Goal: Task Accomplishment & Management: Complete application form

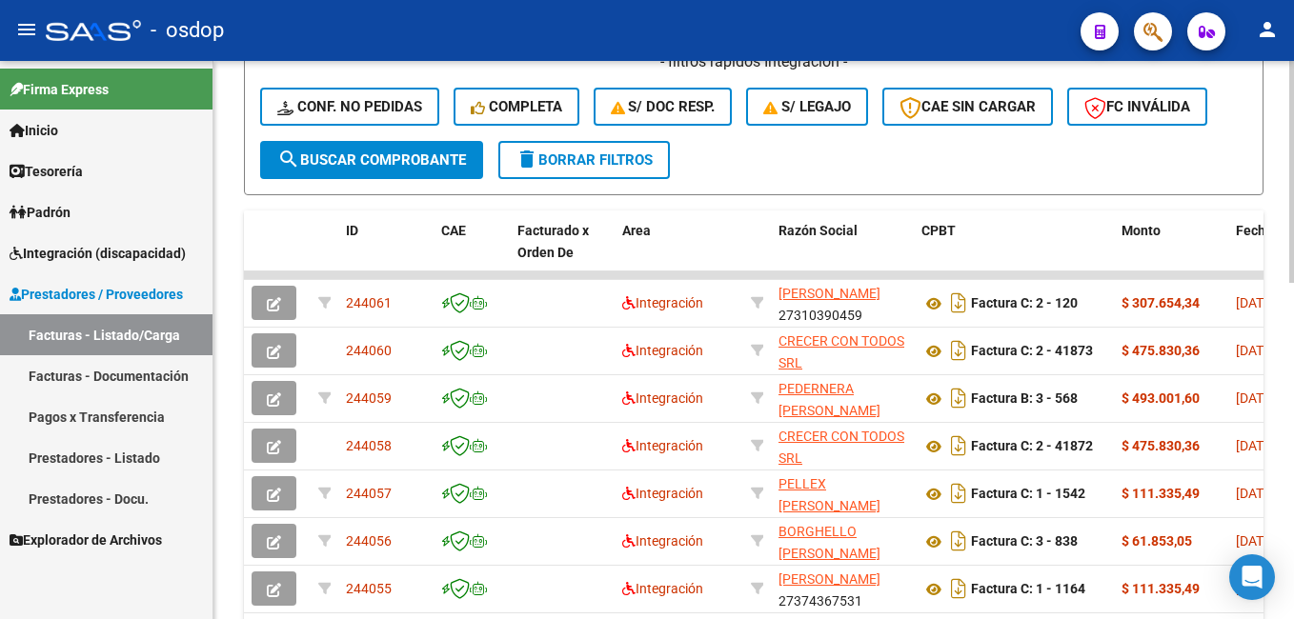
scroll to position [462, 0]
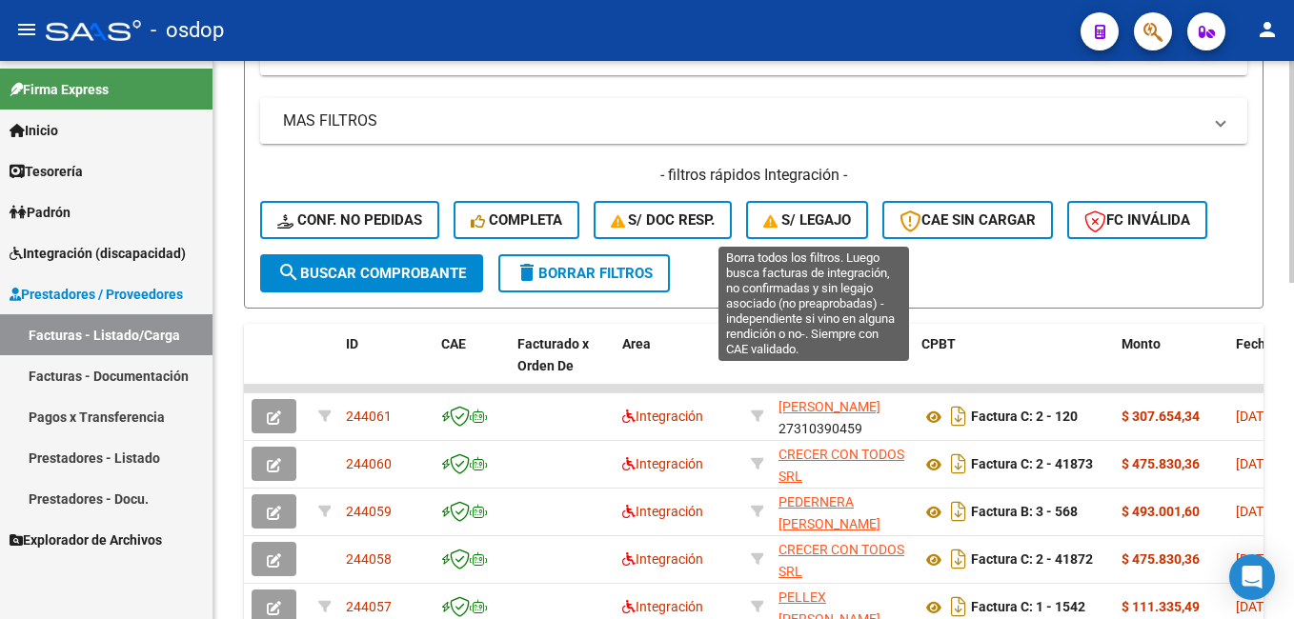
click at [825, 216] on span "S/ legajo" at bounding box center [807, 219] width 88 height 17
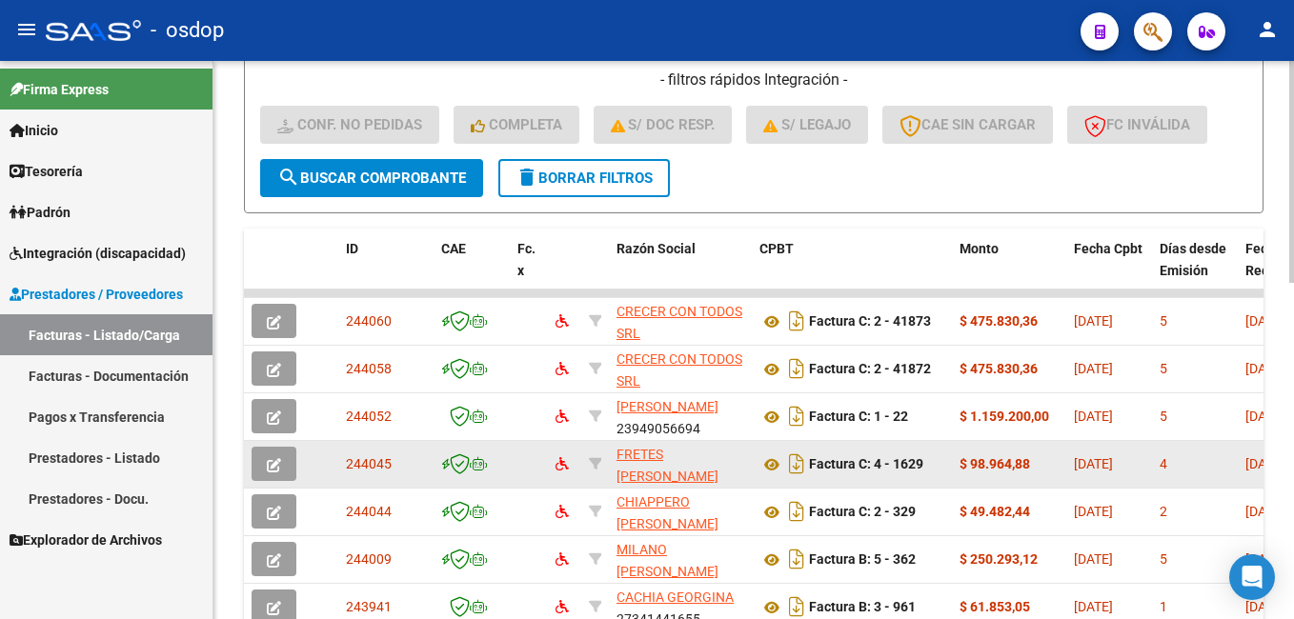
scroll to position [652, 0]
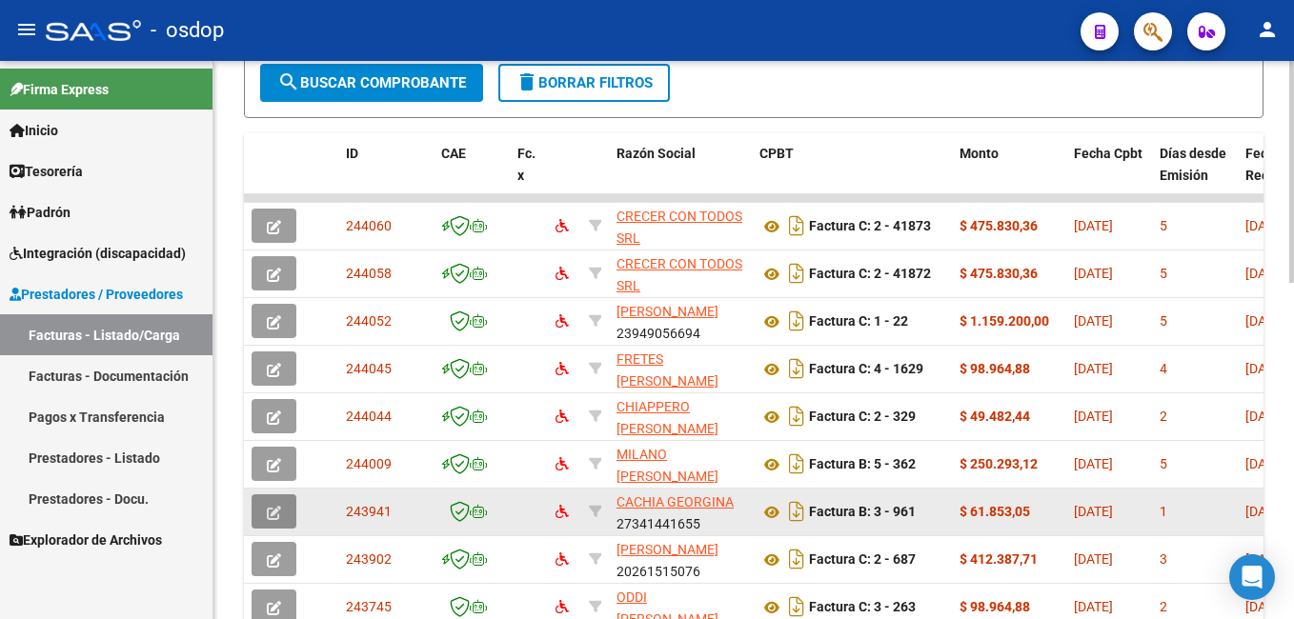
click at [277, 510] on icon "button" at bounding box center [274, 513] width 14 height 14
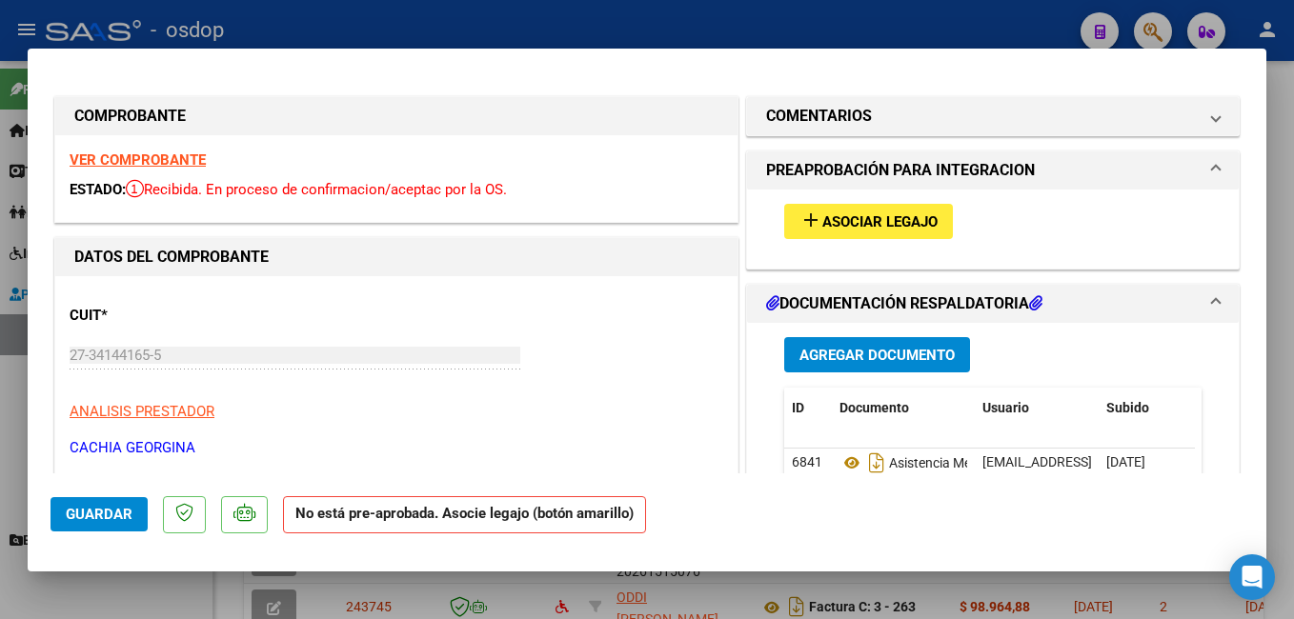
click at [870, 222] on span "Asociar Legajo" at bounding box center [879, 221] width 115 height 17
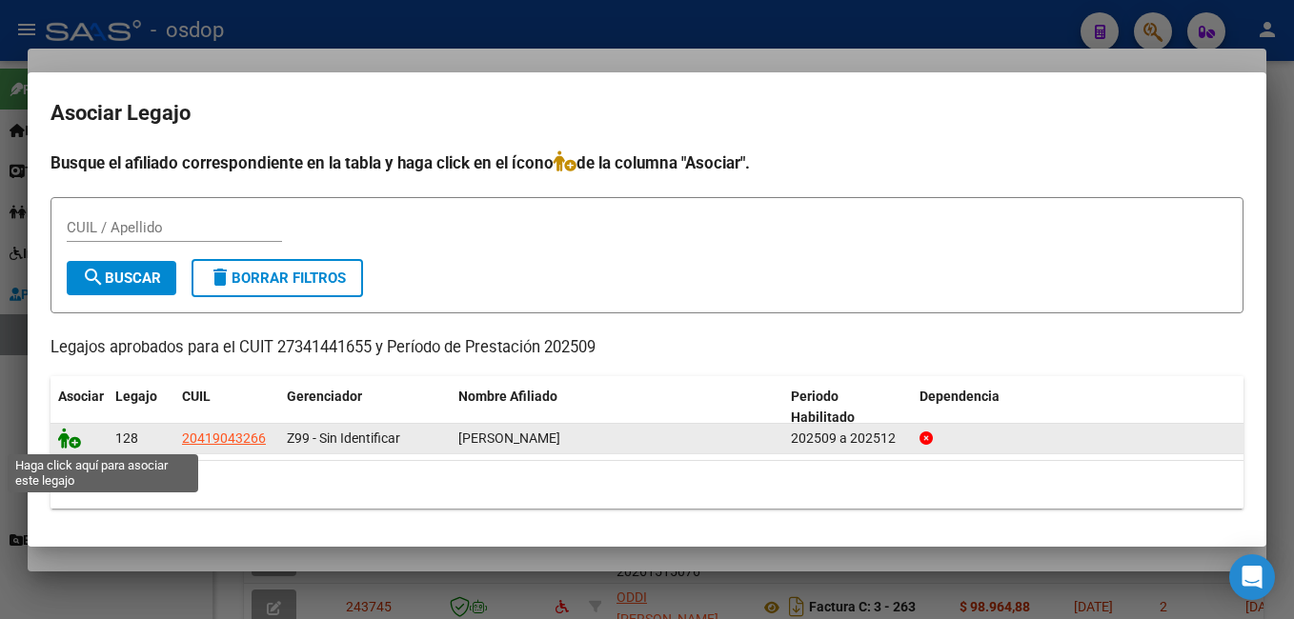
click at [68, 441] on icon at bounding box center [69, 438] width 23 height 21
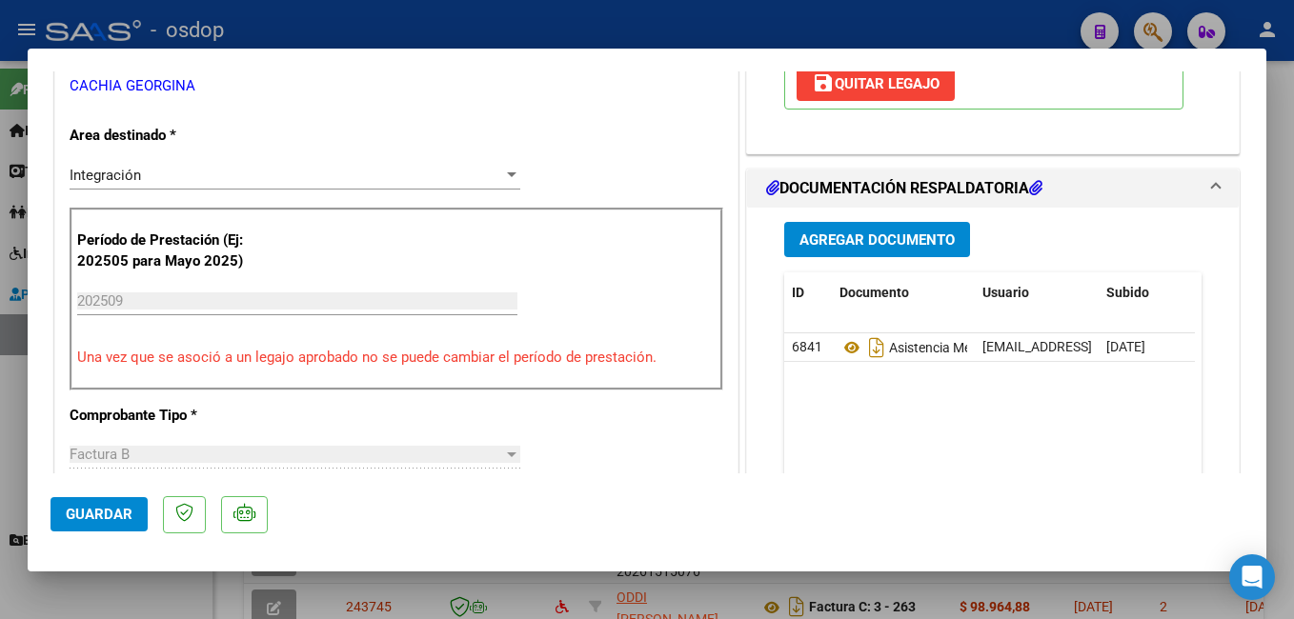
scroll to position [381, 0]
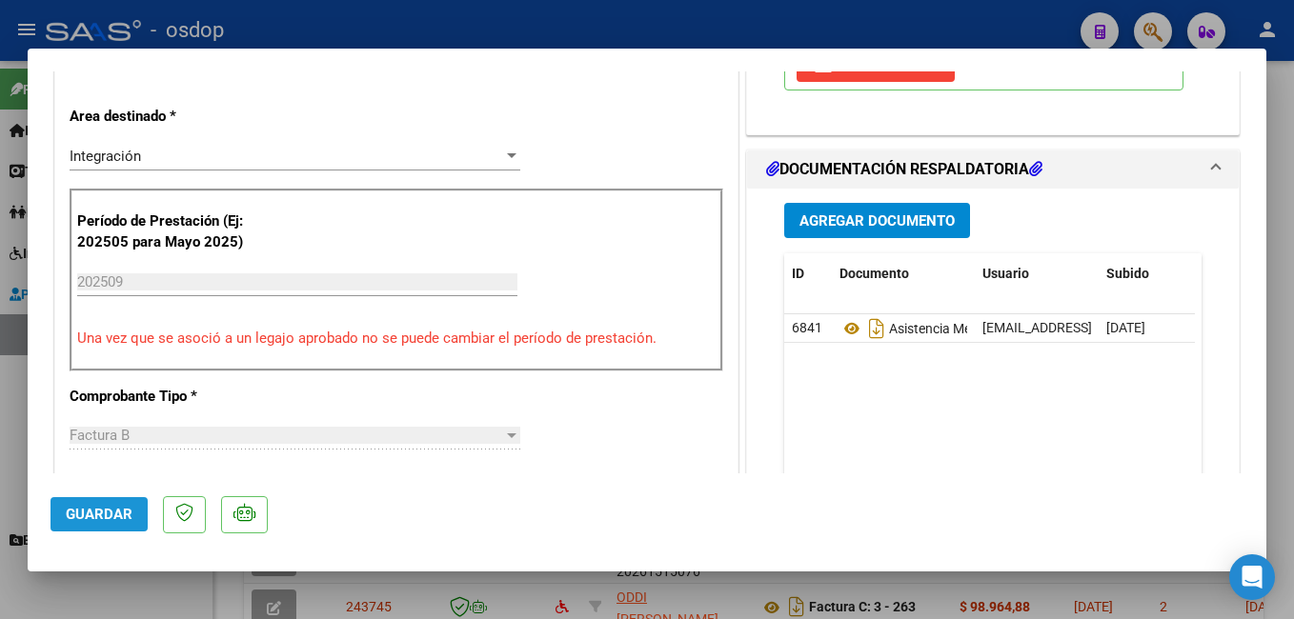
click at [90, 513] on span "Guardar" at bounding box center [99, 514] width 67 height 17
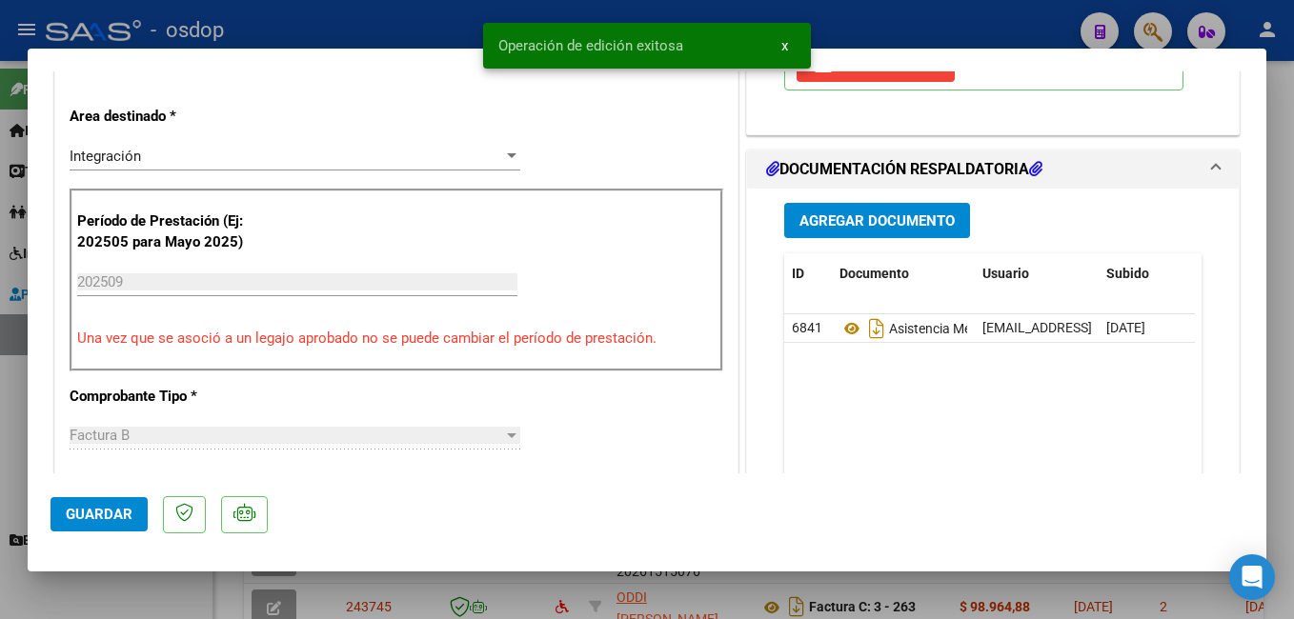
click at [446, 16] on div at bounding box center [647, 309] width 1294 height 619
type input "$ 0,00"
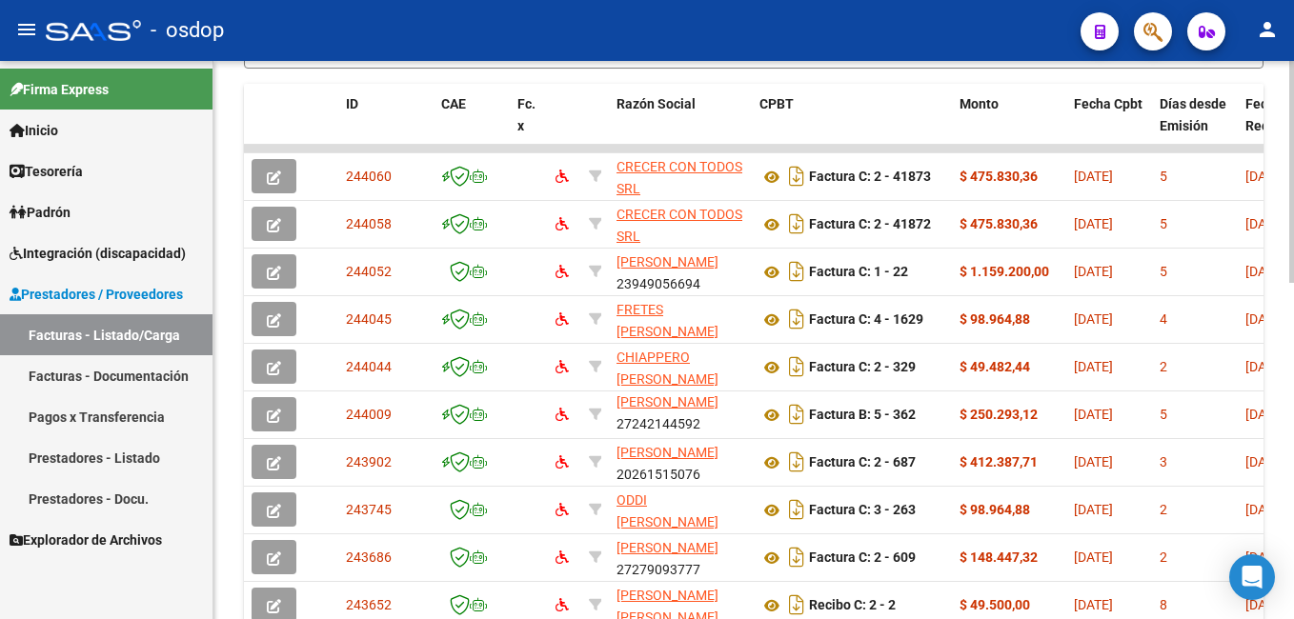
scroll to position [557, 0]
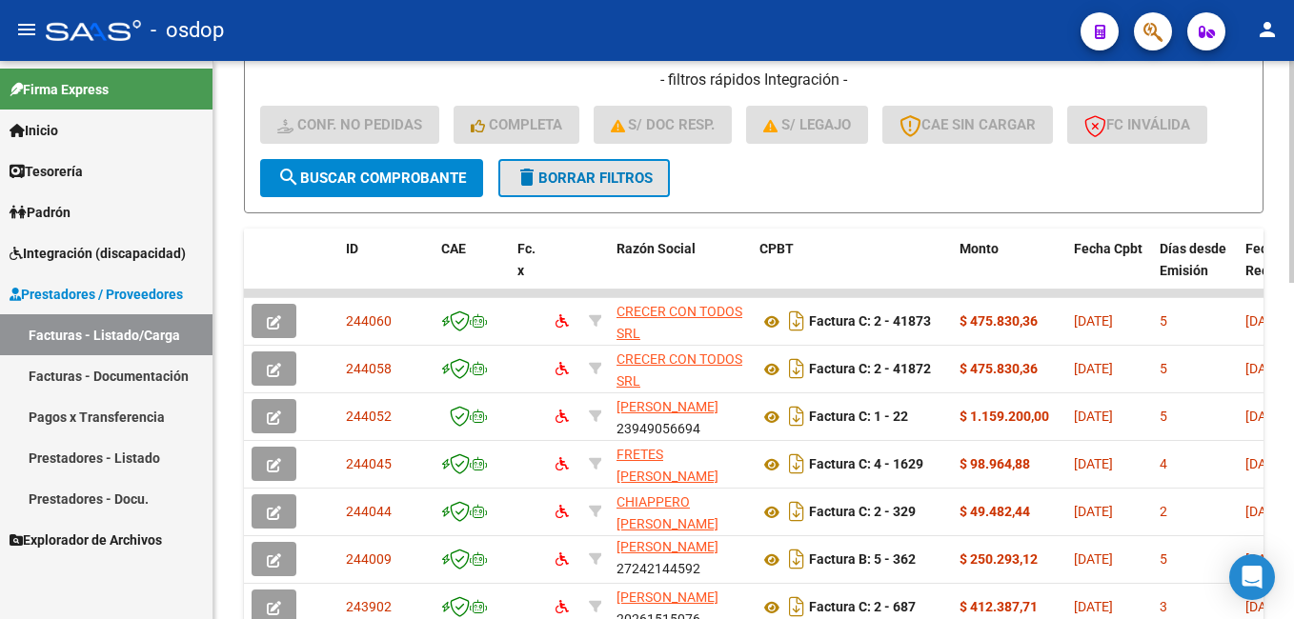
click at [617, 177] on span "delete Borrar Filtros" at bounding box center [583, 178] width 137 height 17
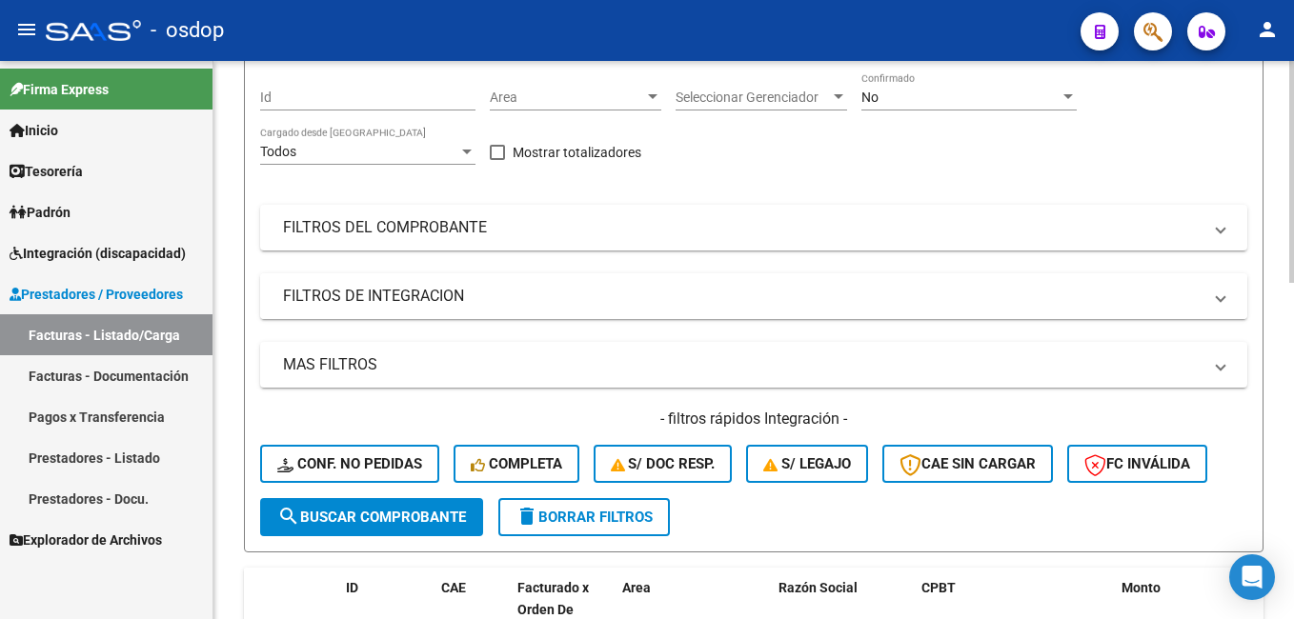
scroll to position [176, 0]
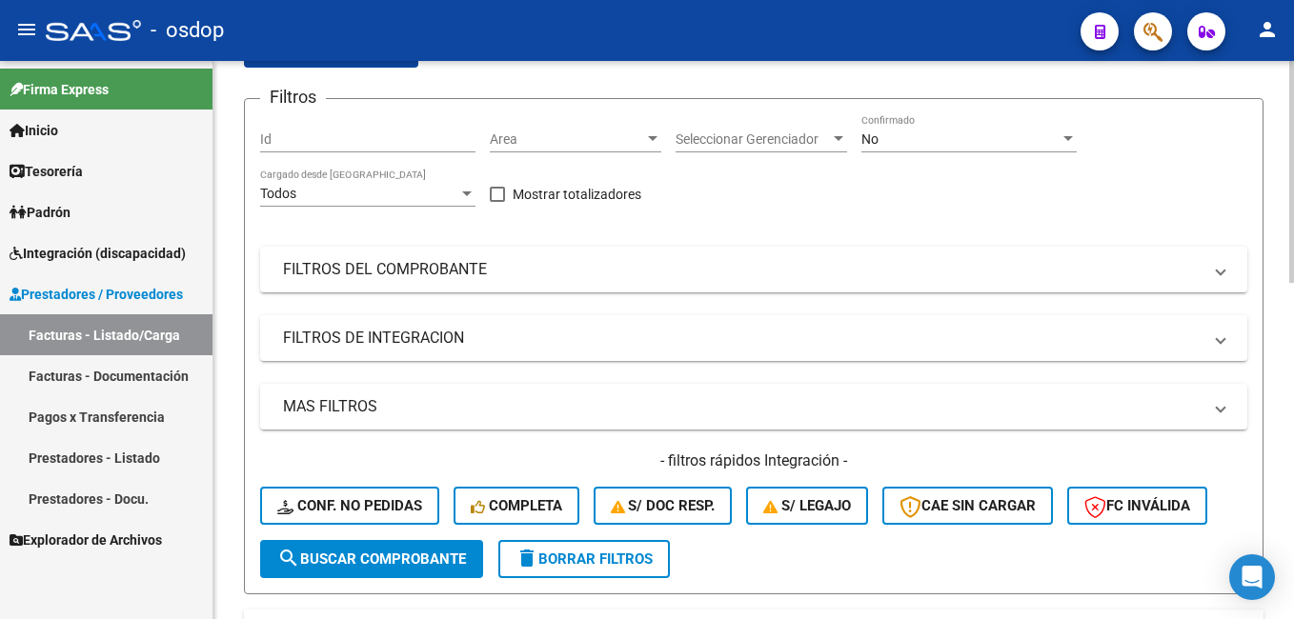
click at [328, 132] on input "Id" at bounding box center [367, 139] width 215 height 16
paste input "242996"
type input "242996"
click at [384, 552] on span "search Buscar Comprobante" at bounding box center [371, 559] width 189 height 17
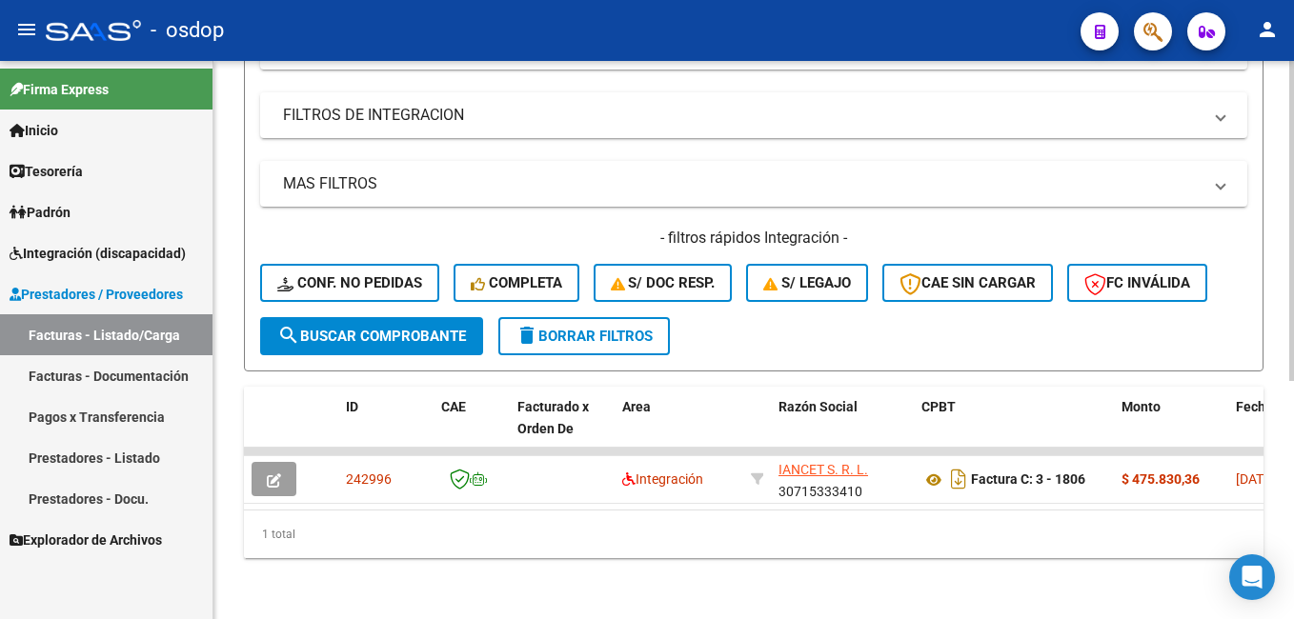
scroll to position [414, 0]
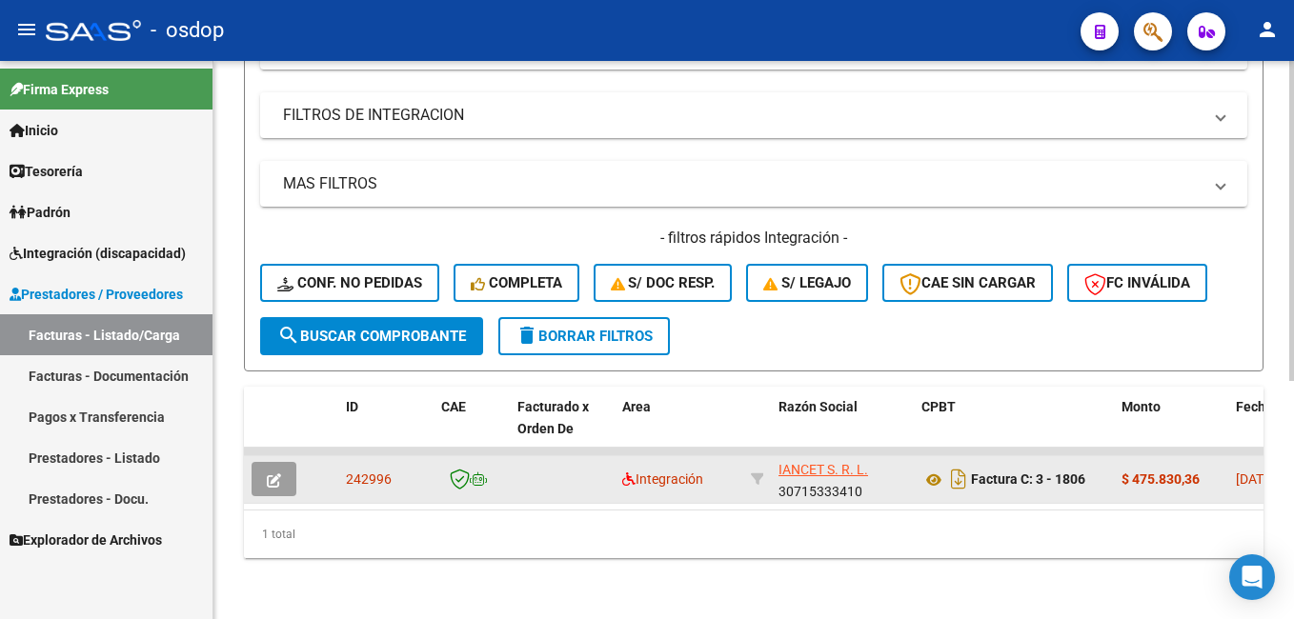
drag, startPoint x: 271, startPoint y: 465, endPoint x: 277, endPoint y: 481, distance: 17.2
click at [277, 481] on button "button" at bounding box center [273, 479] width 45 height 34
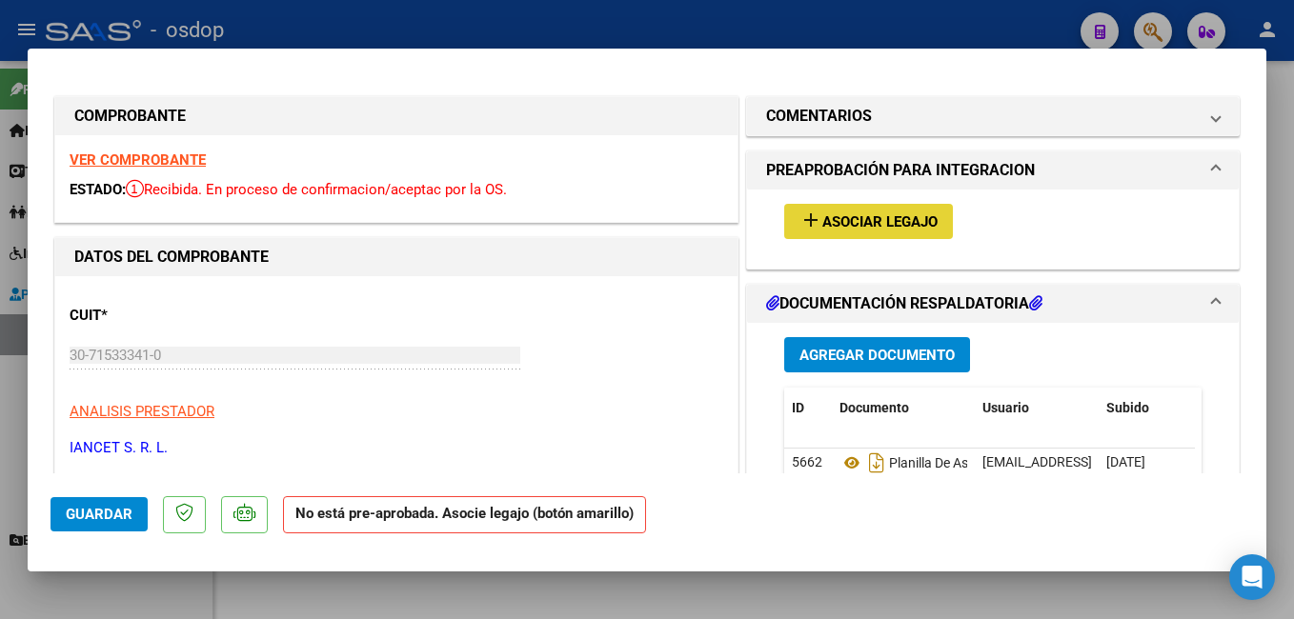
click at [829, 222] on span "Asociar Legajo" at bounding box center [879, 221] width 115 height 17
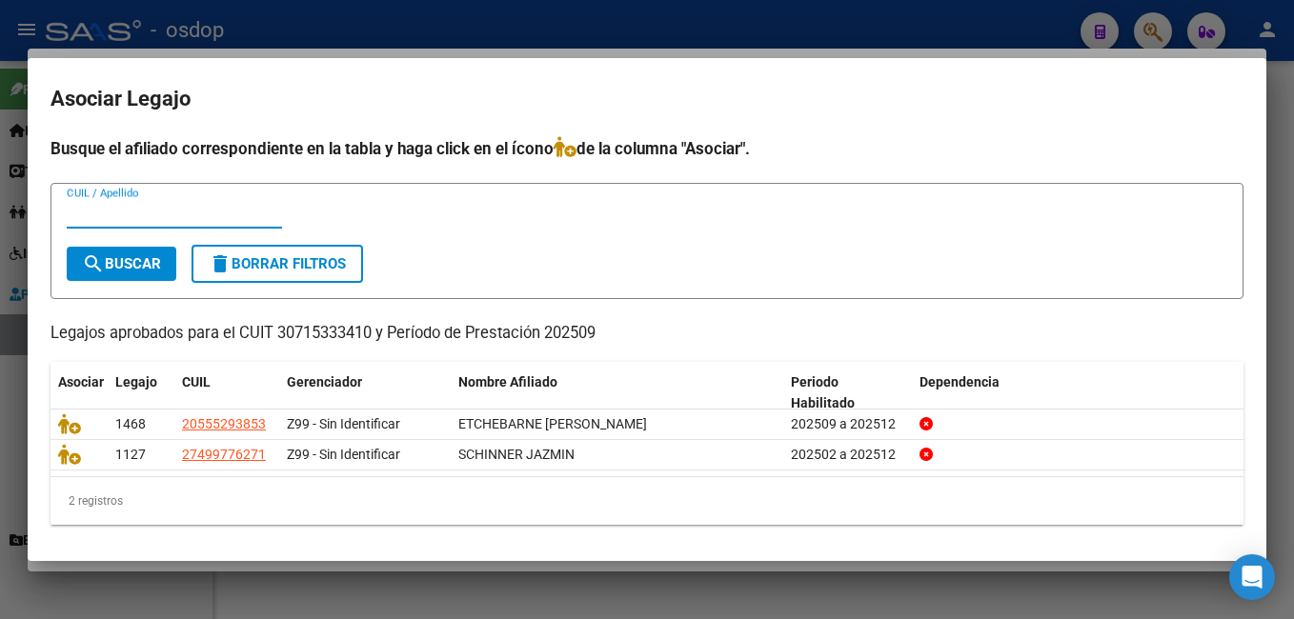
click at [565, 17] on div at bounding box center [647, 309] width 1294 height 619
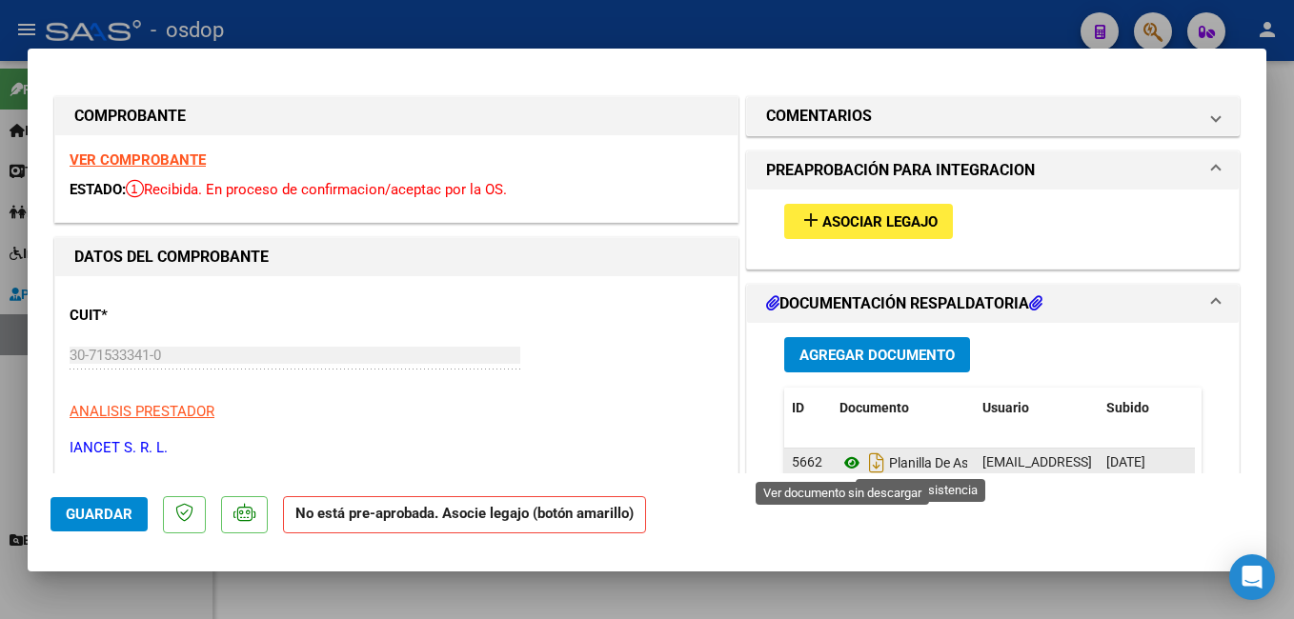
click at [839, 466] on icon at bounding box center [851, 463] width 25 height 23
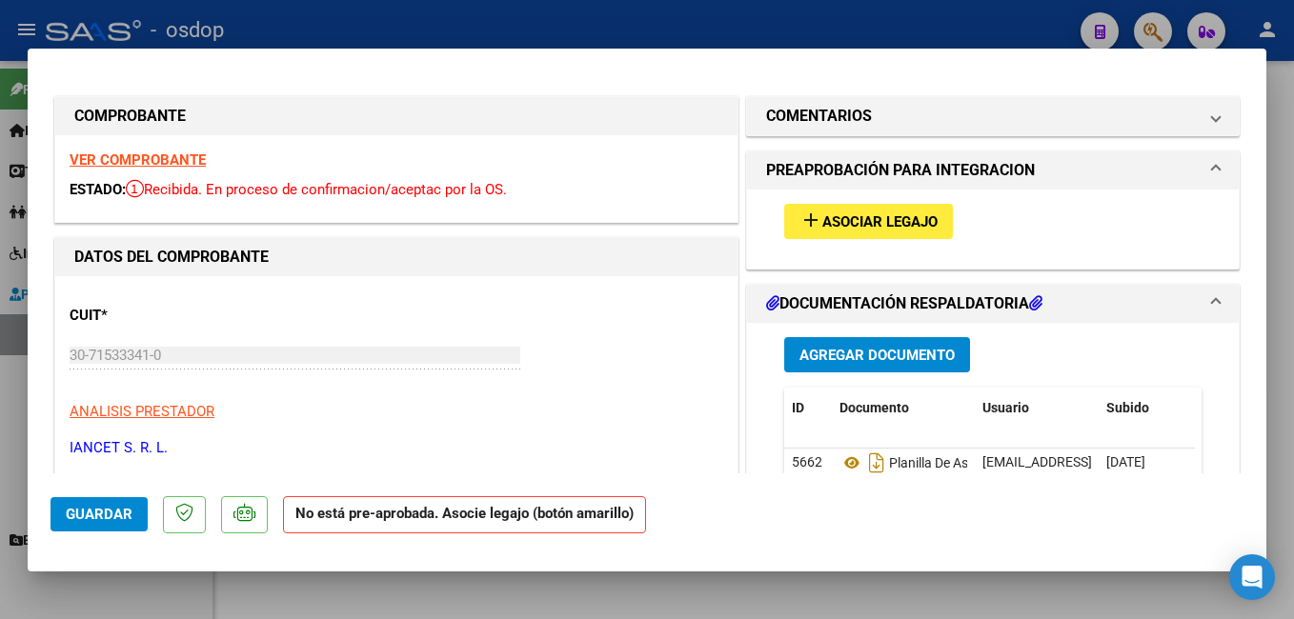
click at [871, 229] on span "Asociar Legajo" at bounding box center [879, 221] width 115 height 17
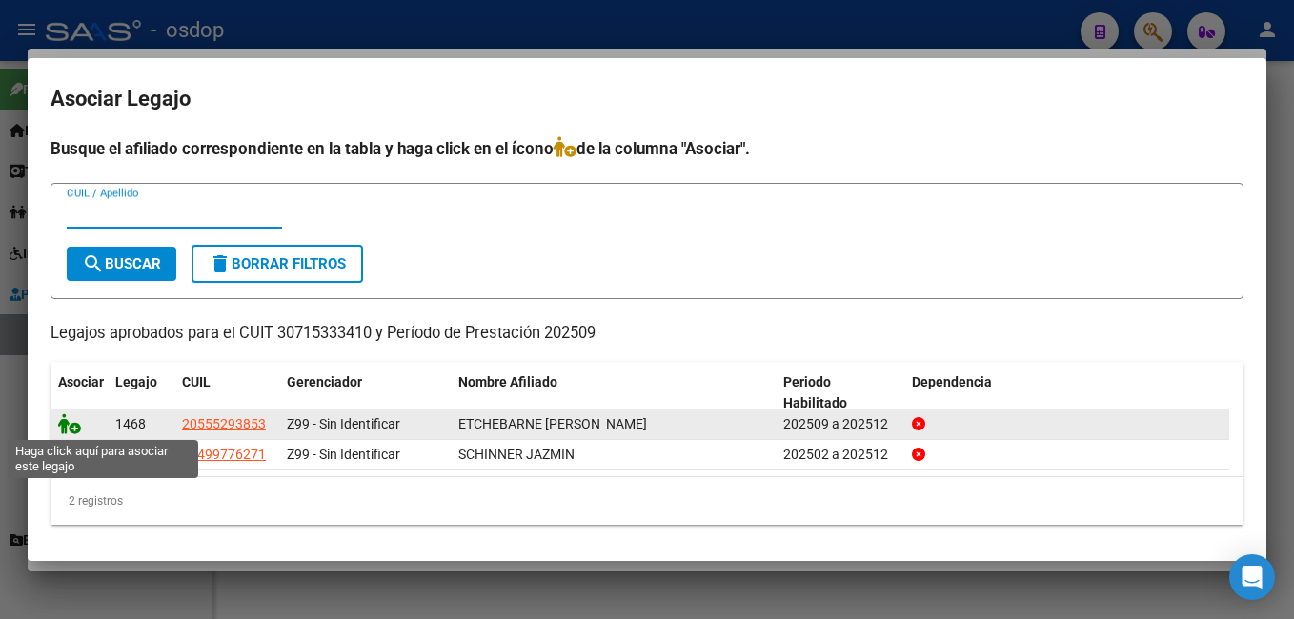
click at [62, 420] on icon at bounding box center [69, 423] width 23 height 21
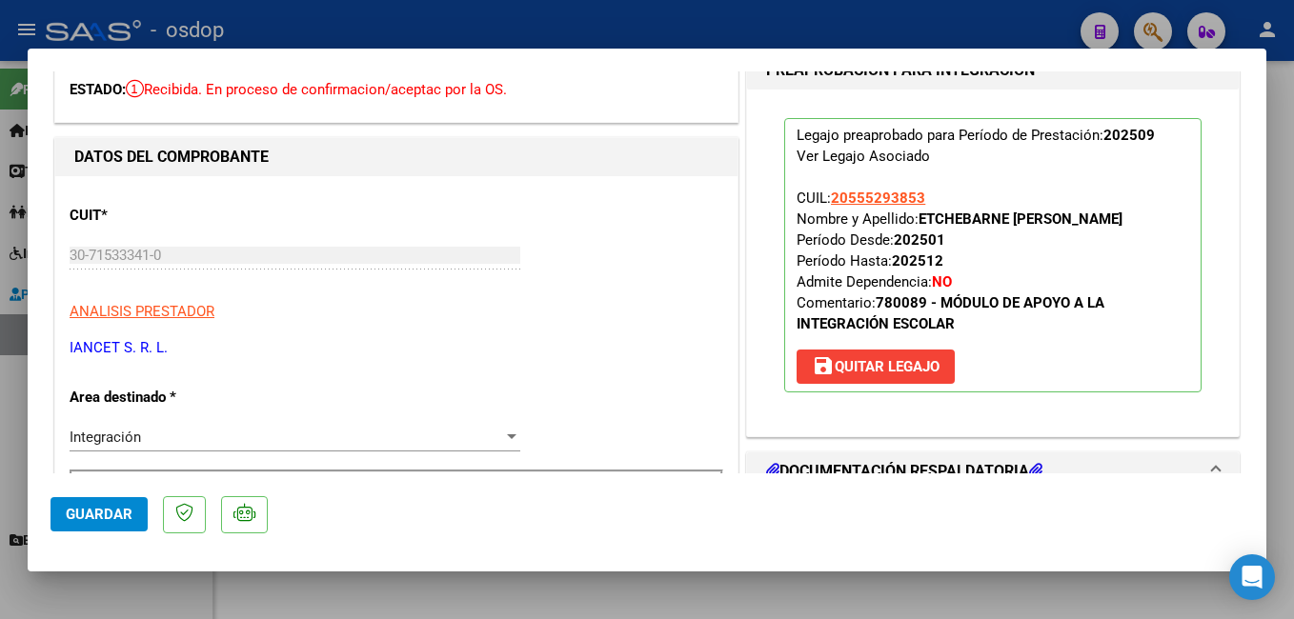
scroll to position [286, 0]
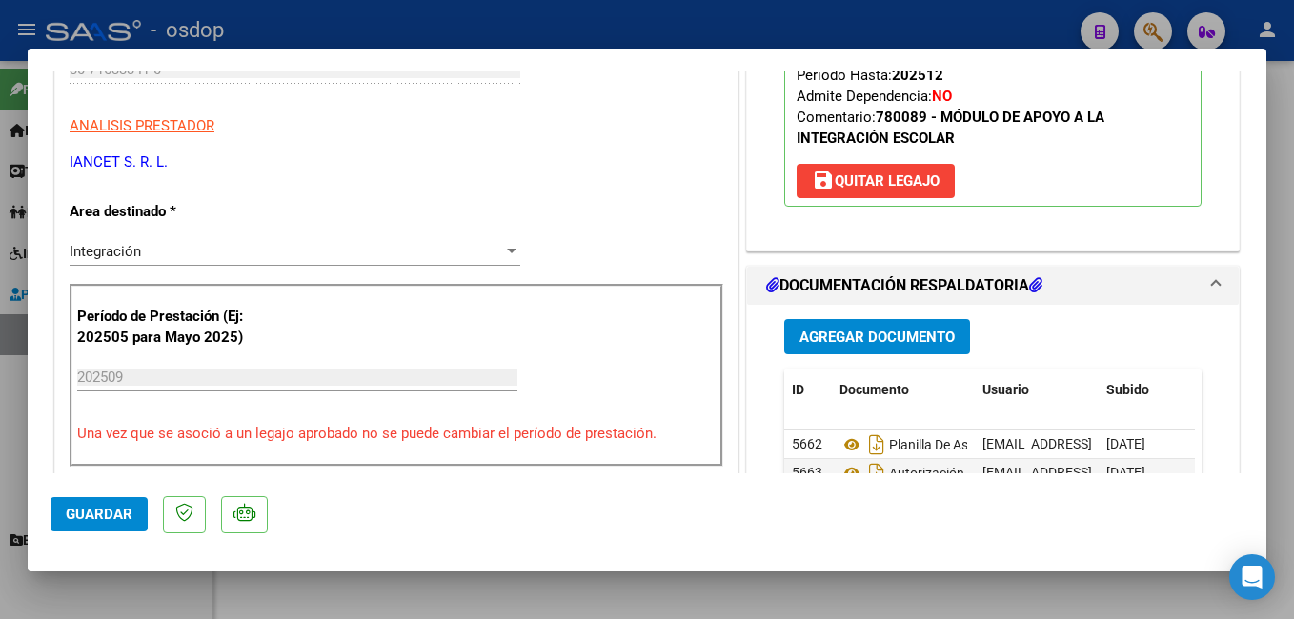
drag, startPoint x: 77, startPoint y: 510, endPoint x: 94, endPoint y: 510, distance: 17.1
click at [79, 510] on span "Guardar" at bounding box center [99, 514] width 67 height 17
click at [118, 509] on span "Guardar" at bounding box center [99, 514] width 67 height 17
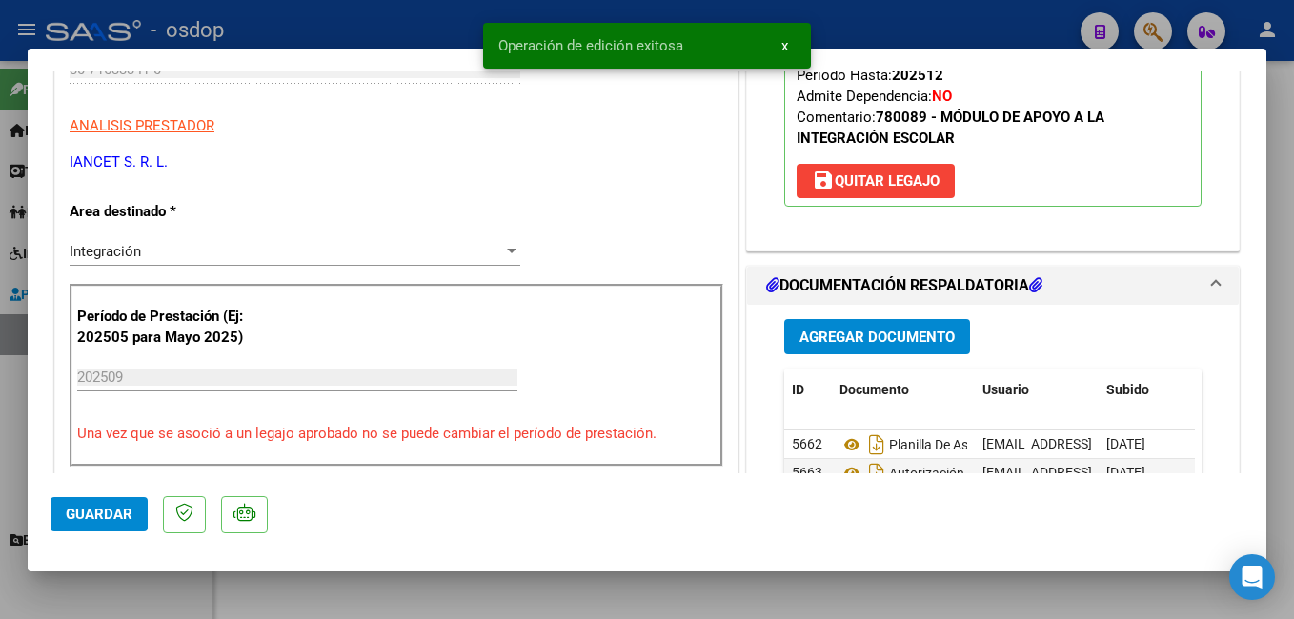
click at [428, 19] on div at bounding box center [647, 309] width 1294 height 619
type input "$ 0,00"
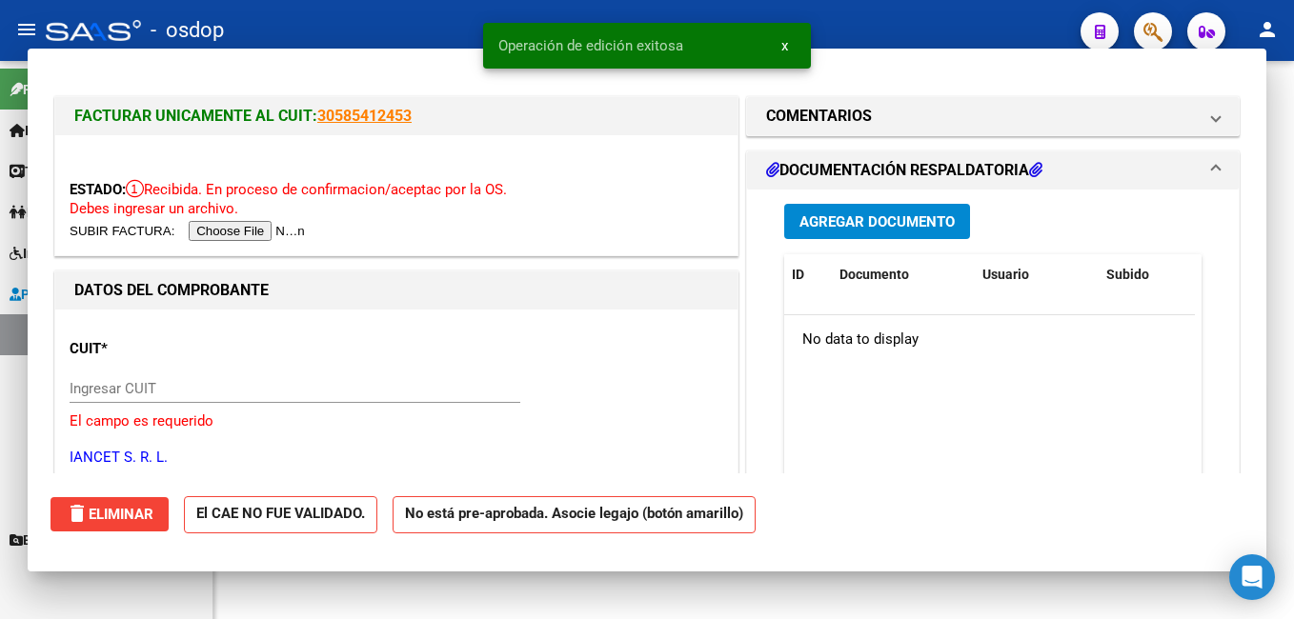
scroll to position [414, 0]
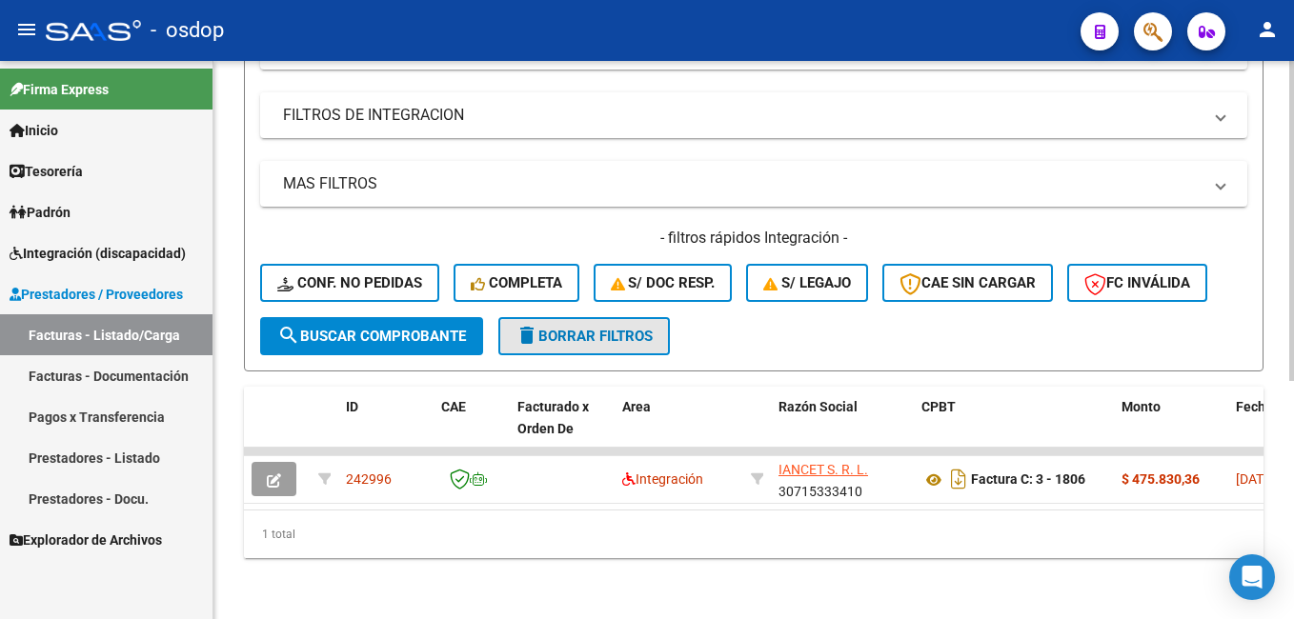
click at [610, 331] on button "delete Borrar Filtros" at bounding box center [583, 336] width 171 height 38
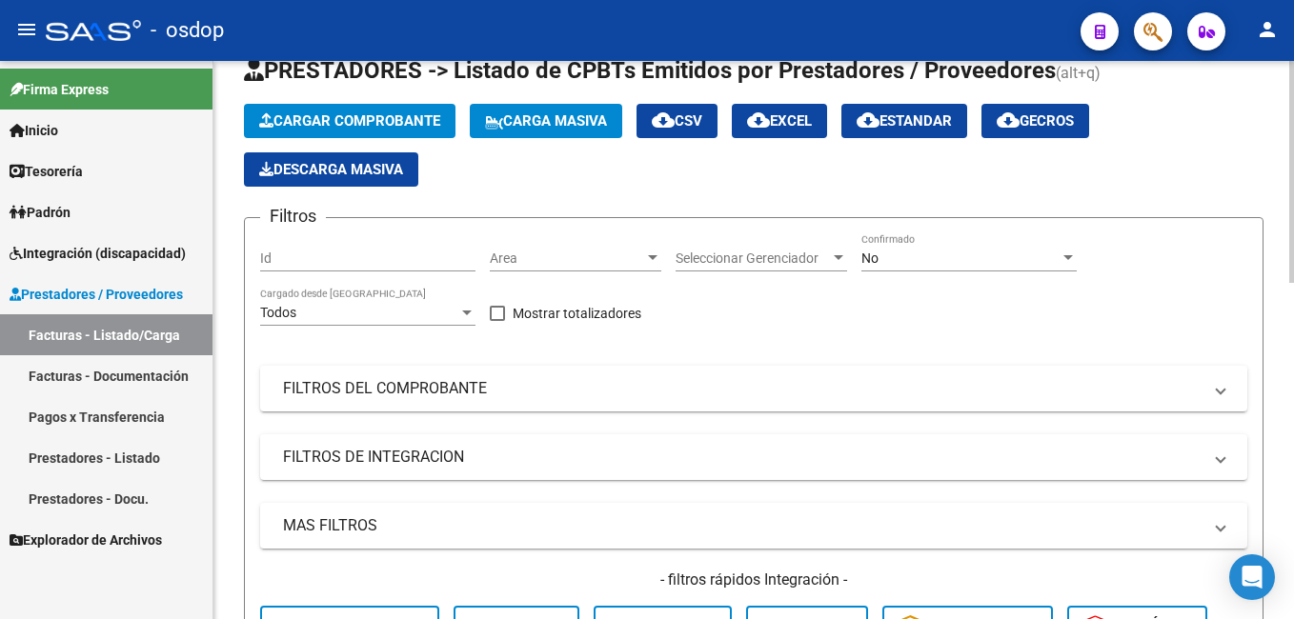
scroll to position [0, 0]
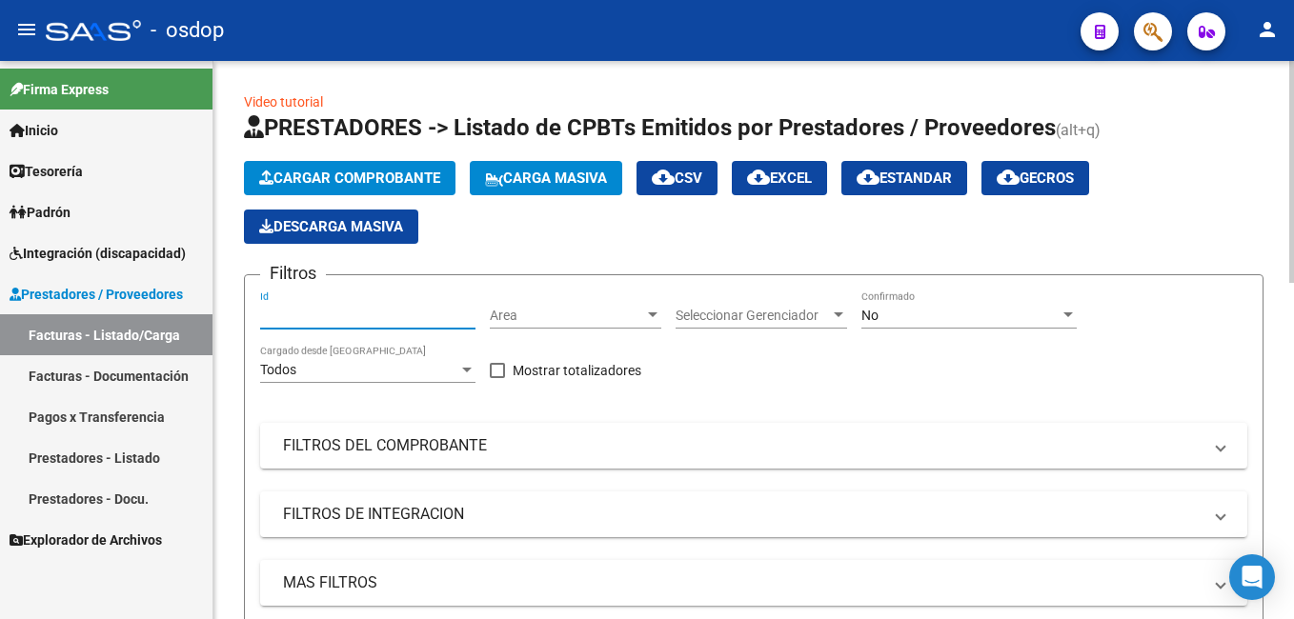
click at [297, 315] on input "Id" at bounding box center [367, 316] width 215 height 16
paste input "242590"
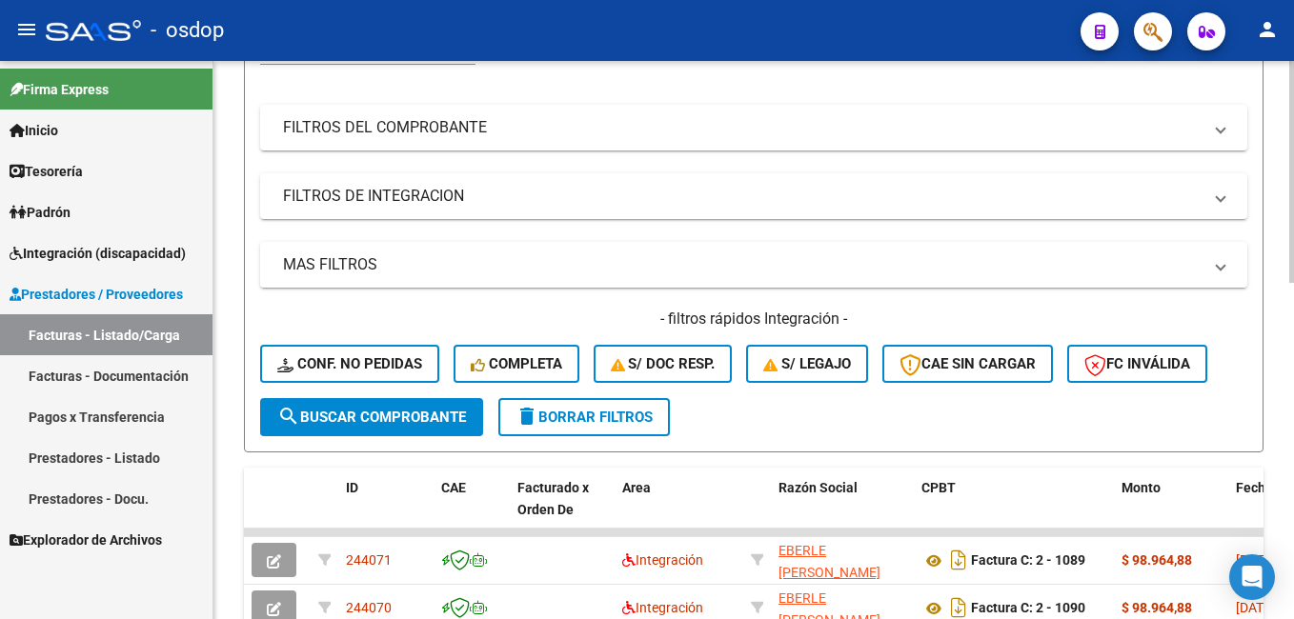
scroll to position [381, 0]
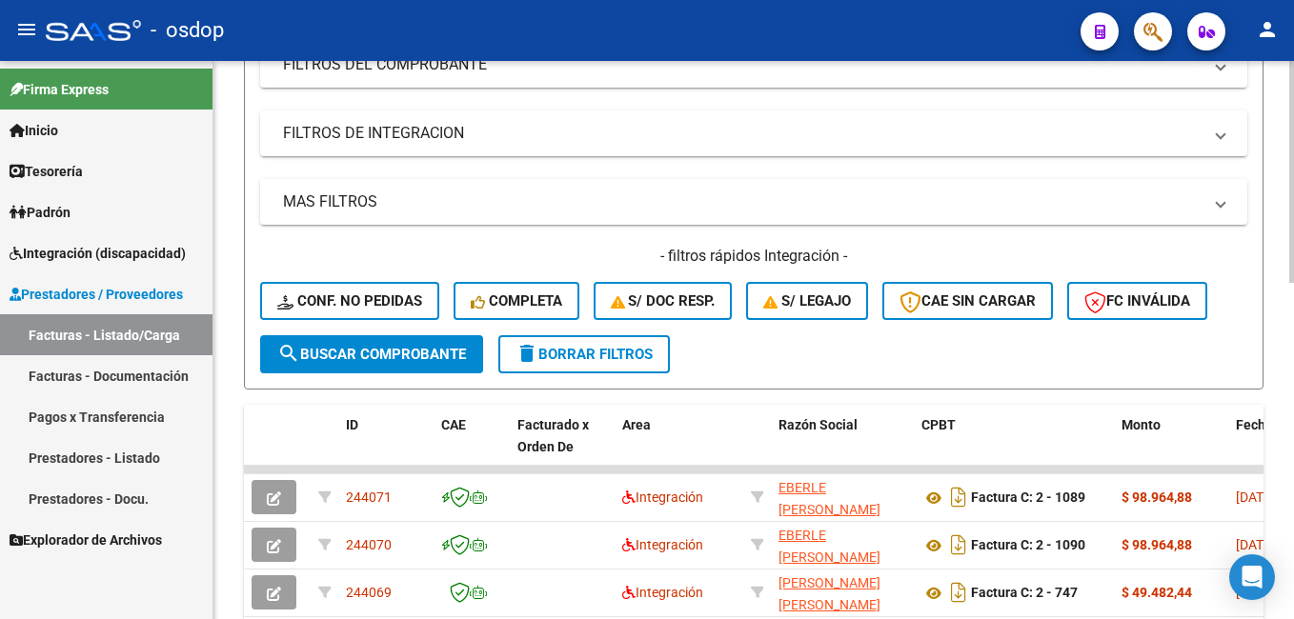
type input "242590"
click at [427, 351] on span "search Buscar Comprobante" at bounding box center [371, 354] width 189 height 17
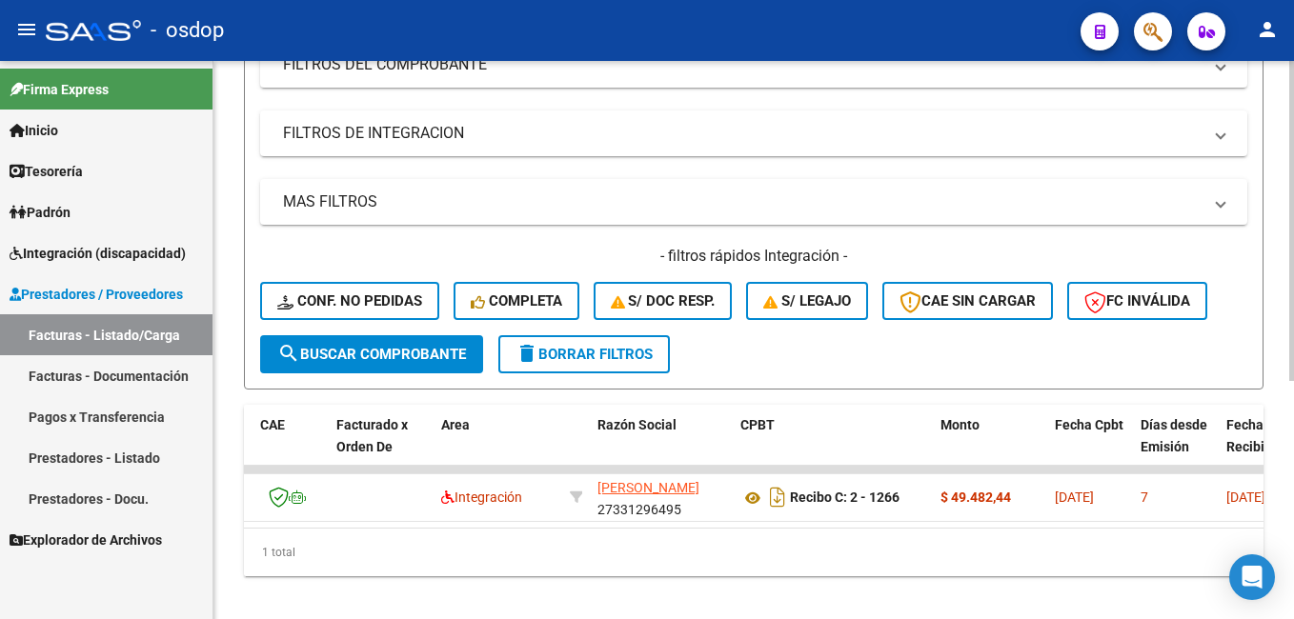
scroll to position [0, 223]
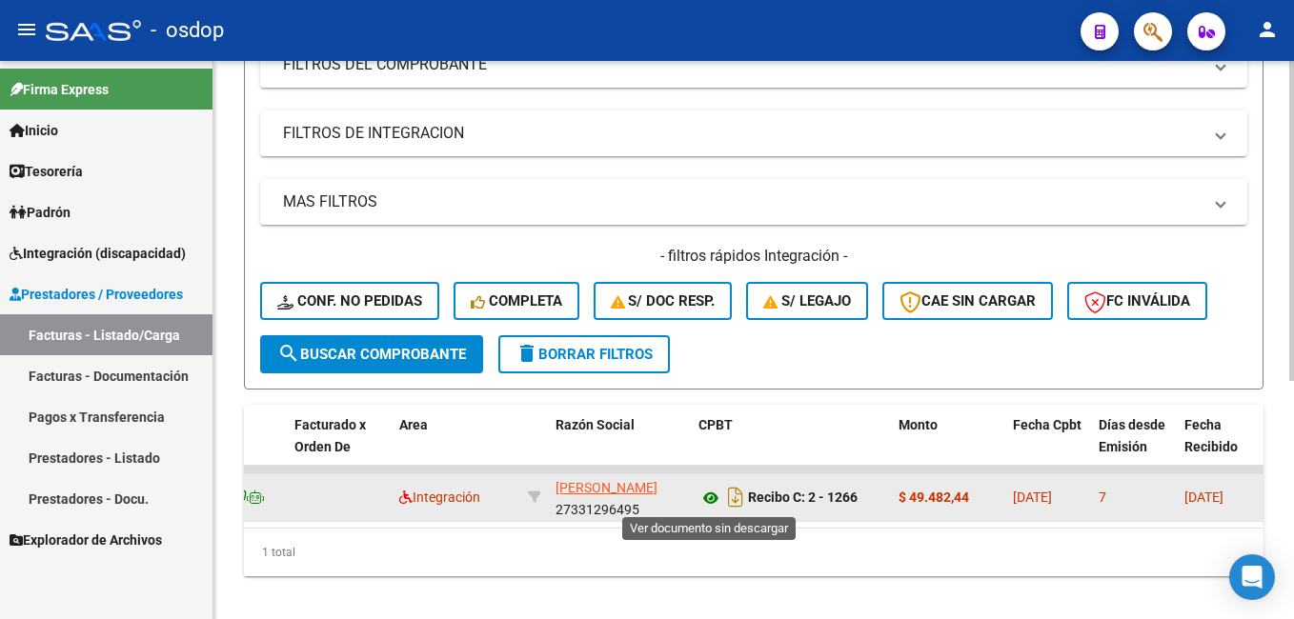
click at [704, 498] on icon at bounding box center [710, 498] width 25 height 23
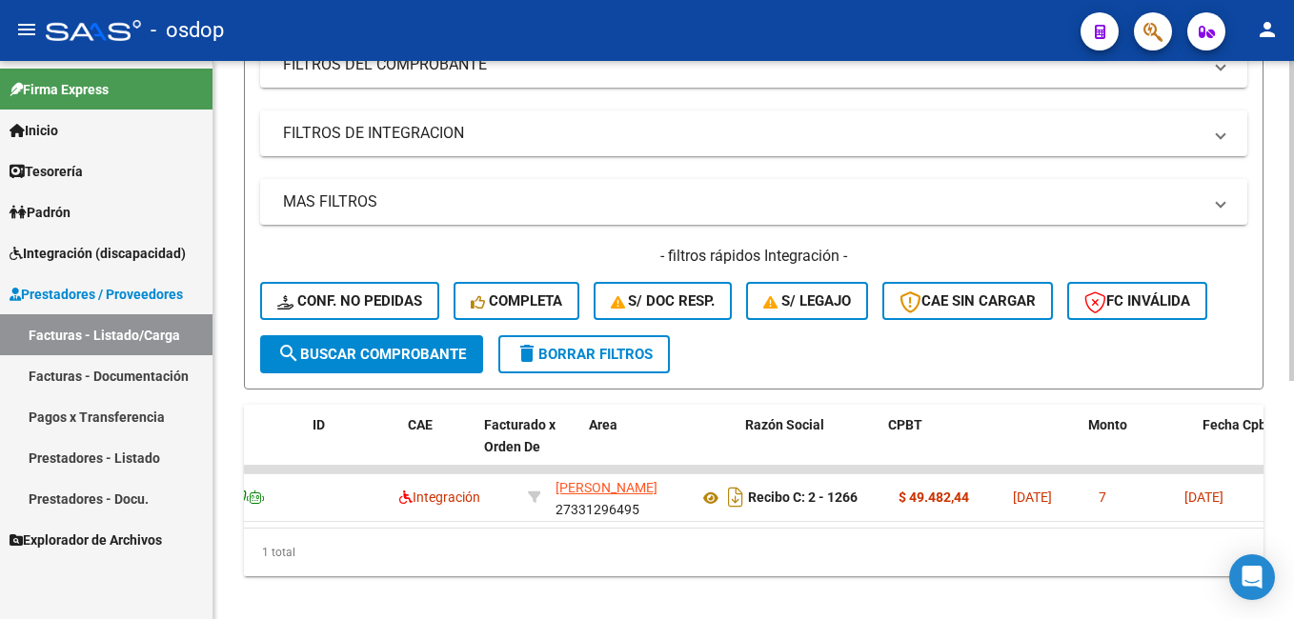
scroll to position [0, 0]
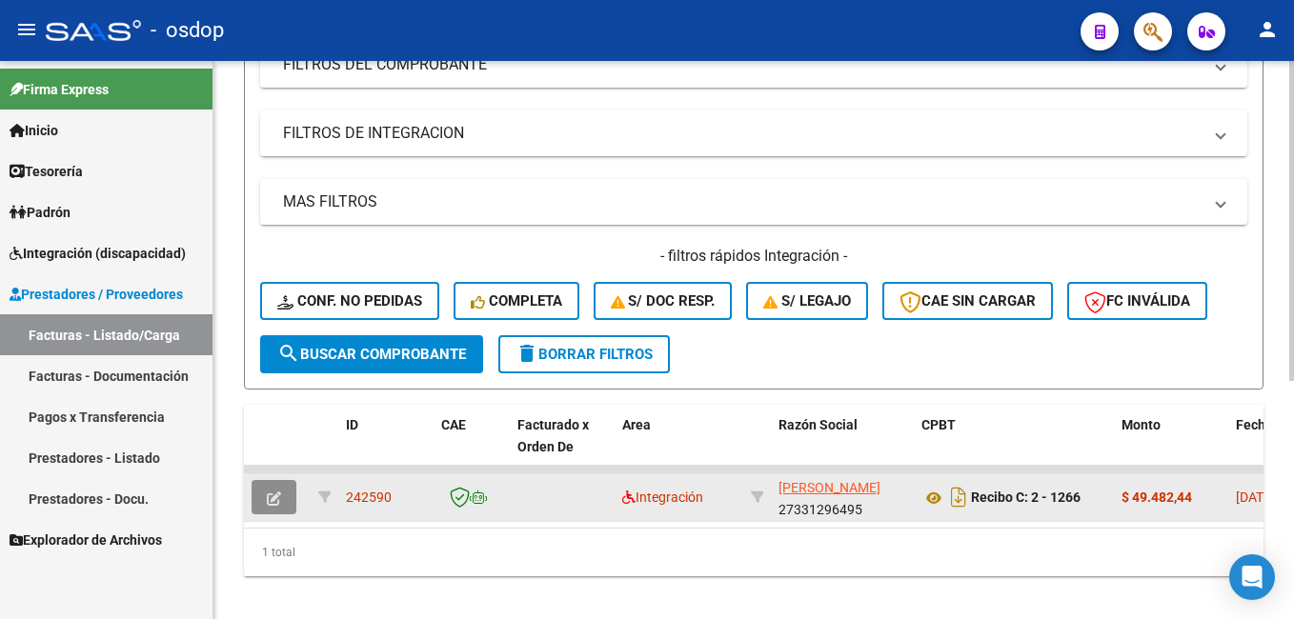
click at [277, 496] on icon "button" at bounding box center [274, 499] width 14 height 14
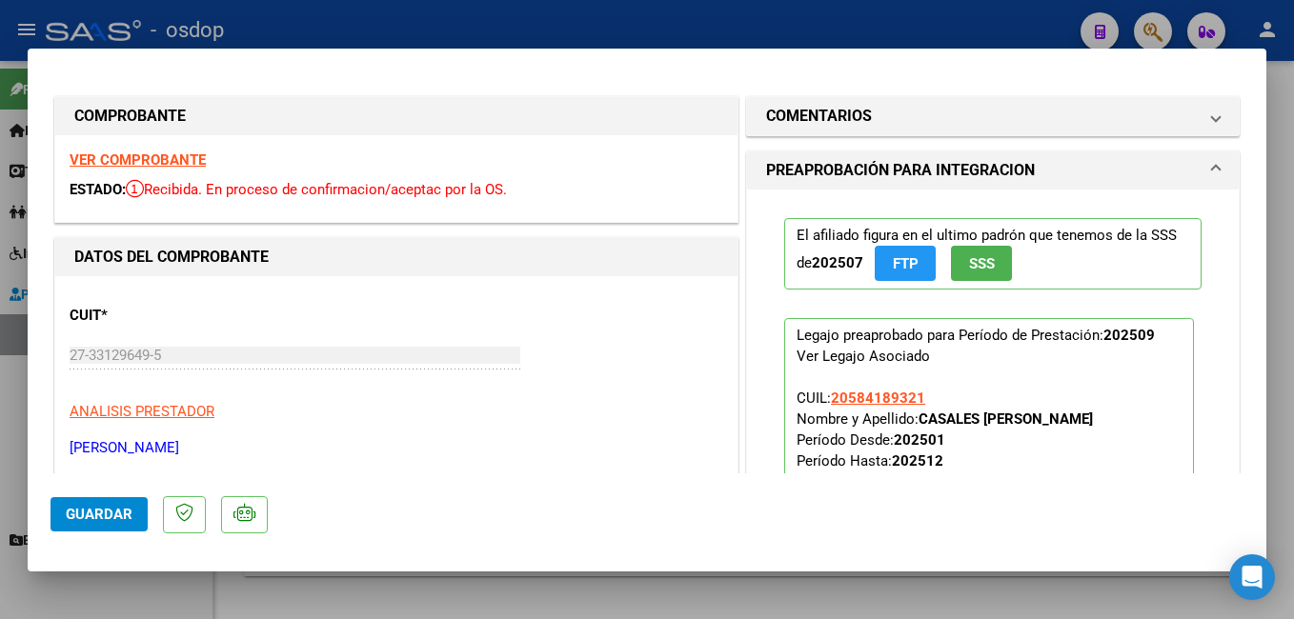
scroll to position [191, 0]
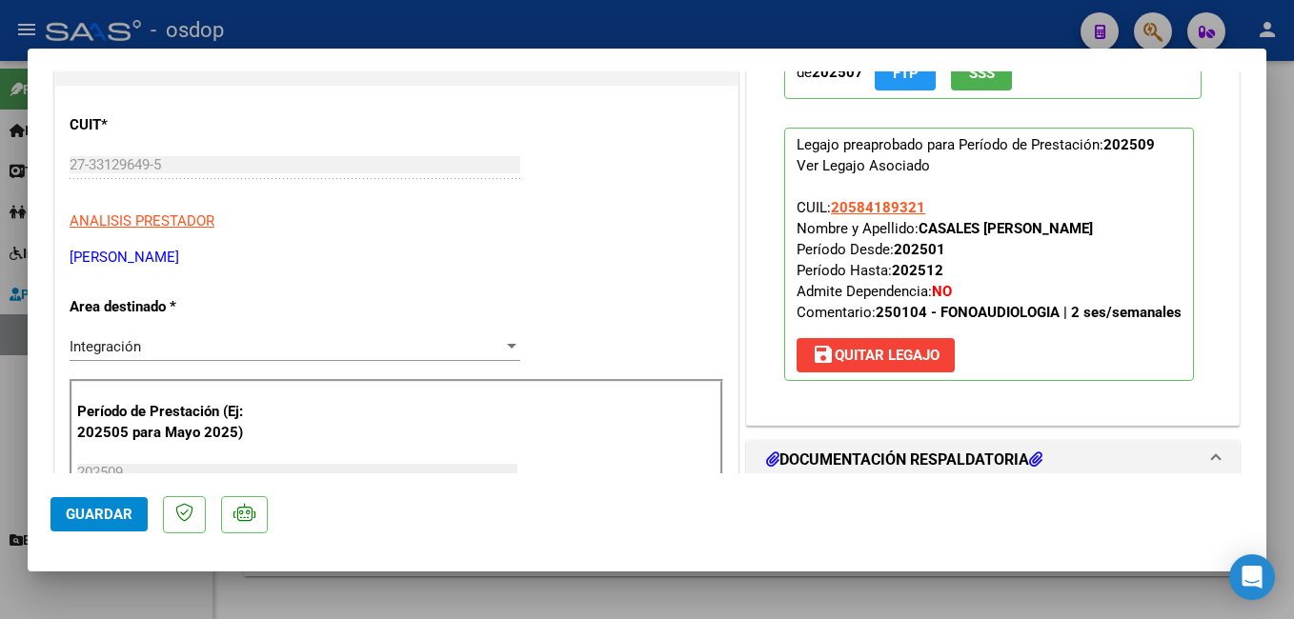
click at [118, 515] on span "Guardar" at bounding box center [99, 514] width 67 height 17
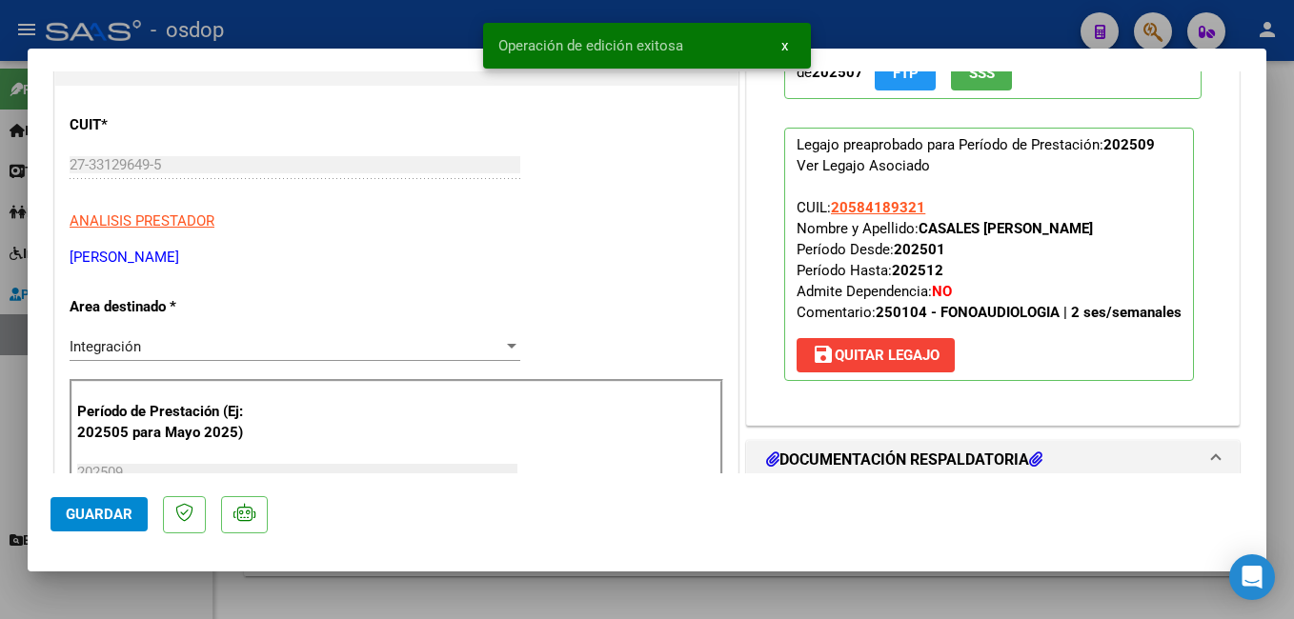
click at [410, 29] on div at bounding box center [647, 309] width 1294 height 619
type input "$ 0,00"
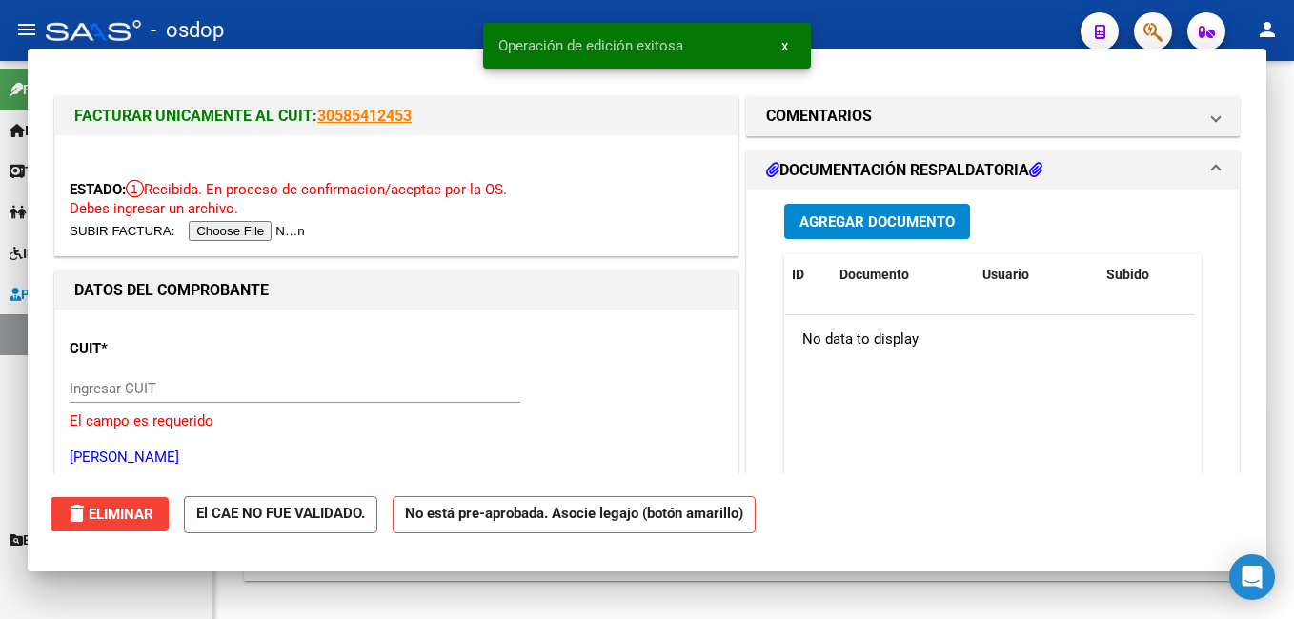
scroll to position [381, 0]
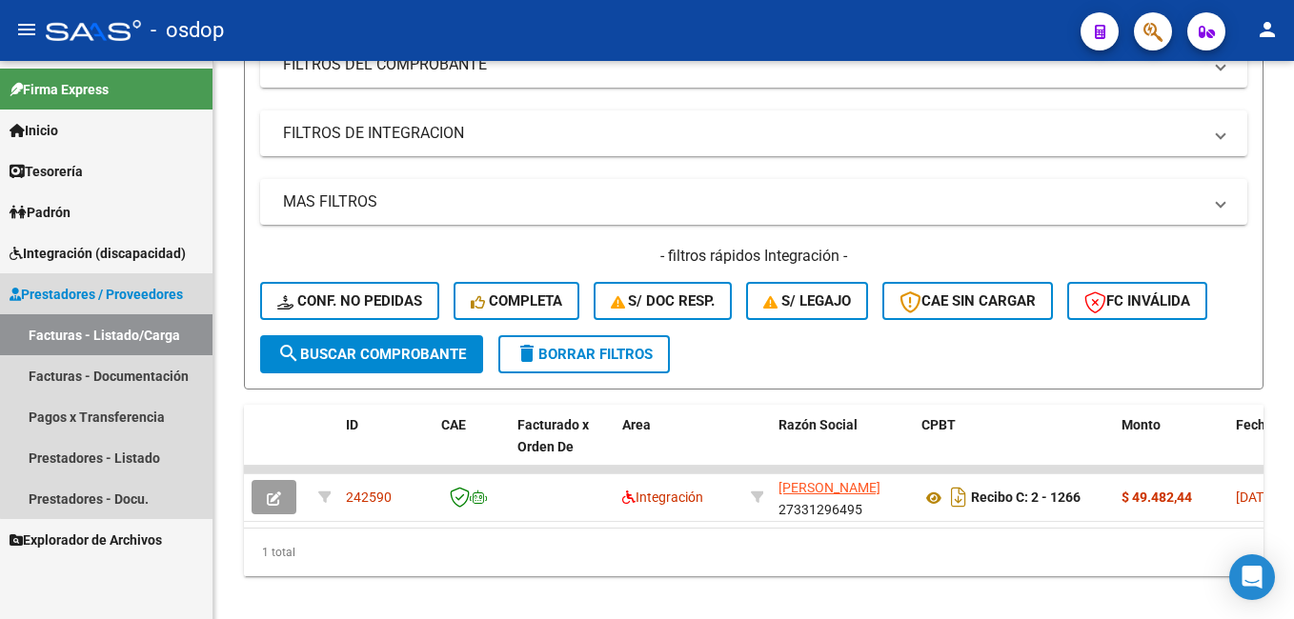
click at [141, 331] on link "Facturas - Listado/Carga" at bounding box center [106, 334] width 212 height 41
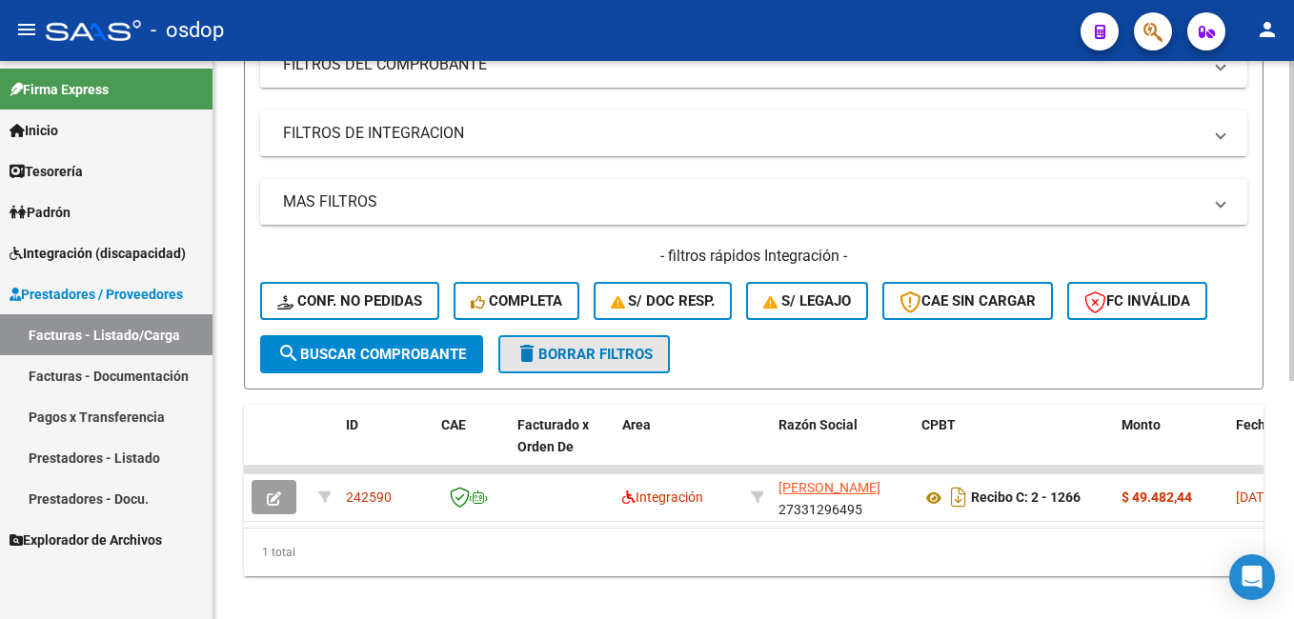
click at [599, 351] on span "delete Borrar Filtros" at bounding box center [583, 354] width 137 height 17
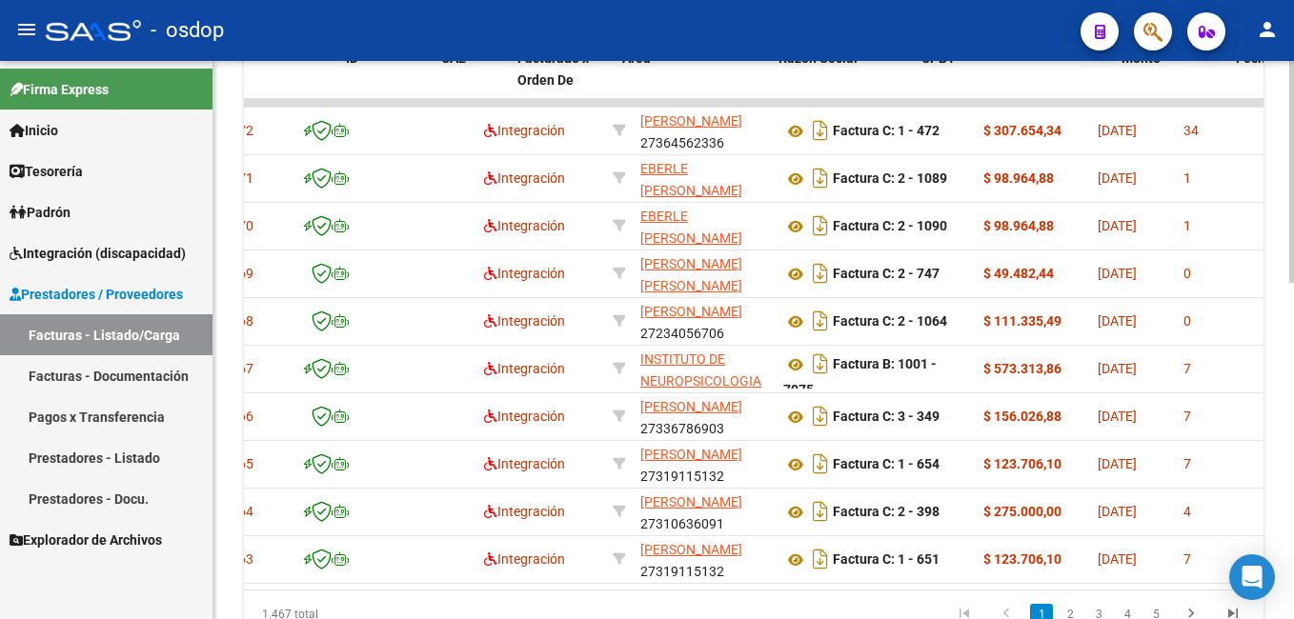
scroll to position [0, 0]
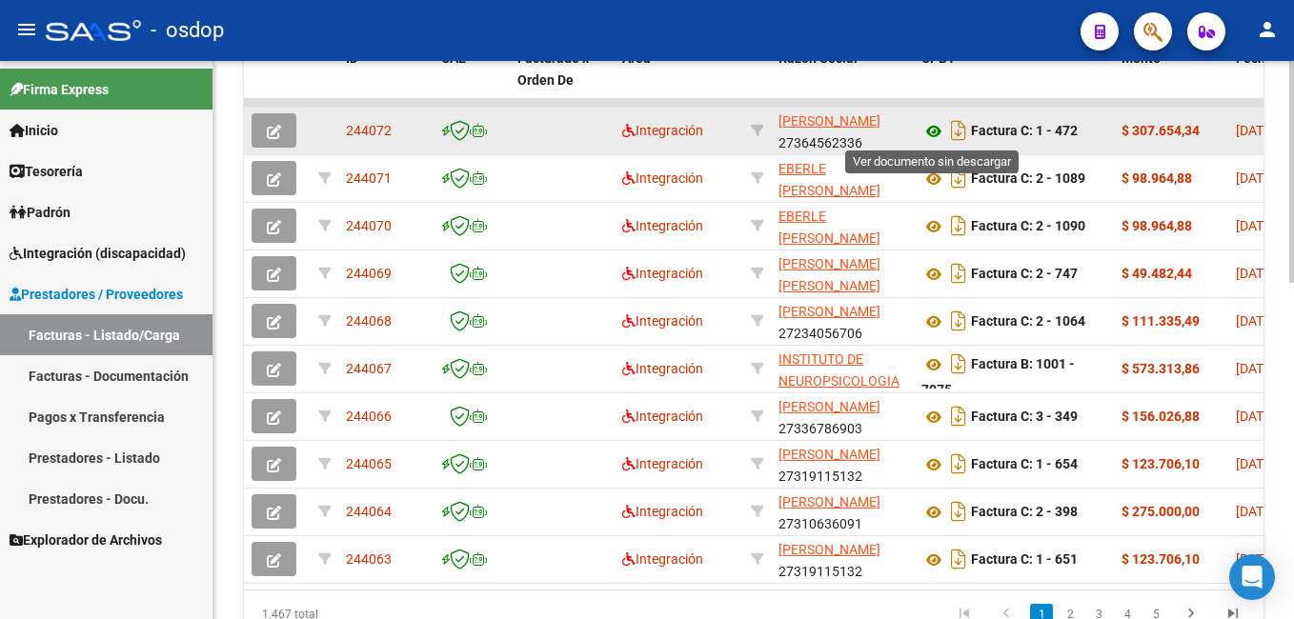
click at [929, 130] on icon at bounding box center [933, 131] width 25 height 23
